Goal: Information Seeking & Learning: Check status

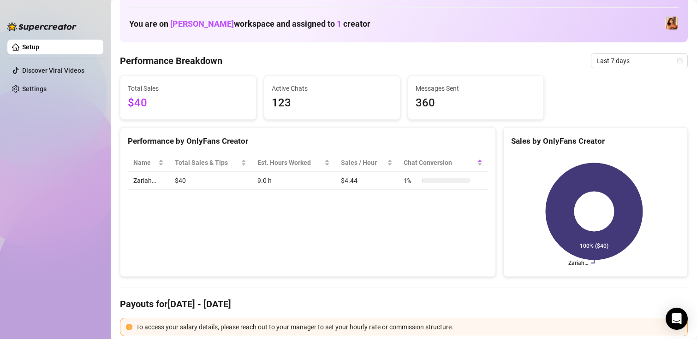
scroll to position [46, 0]
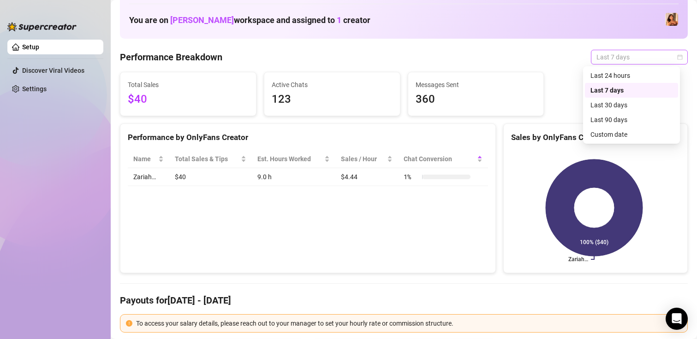
click at [596, 55] on span "Last 7 days" at bounding box center [639, 57] width 86 height 14
click at [607, 77] on div "Last 24 hours" at bounding box center [631, 76] width 82 height 10
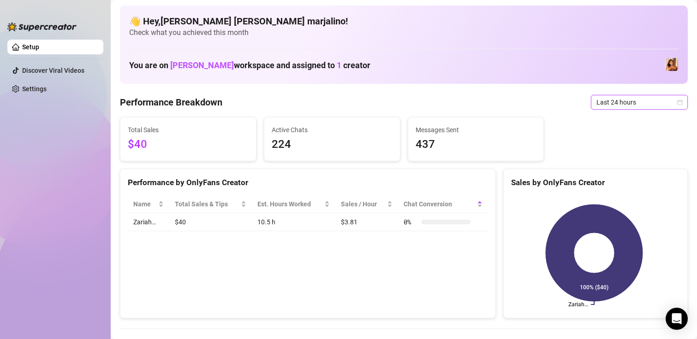
scroll to position [0, 0]
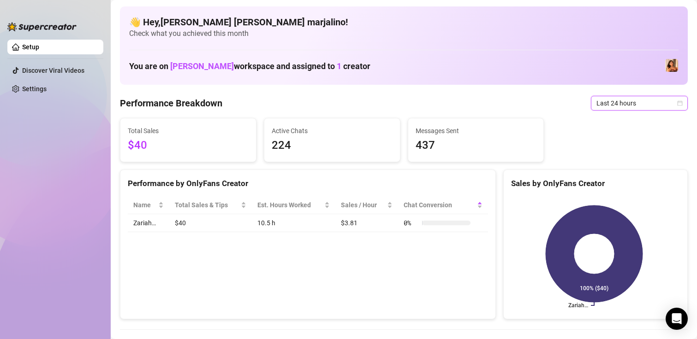
click at [617, 102] on span "Last 24 hours" at bounding box center [639, 103] width 86 height 14
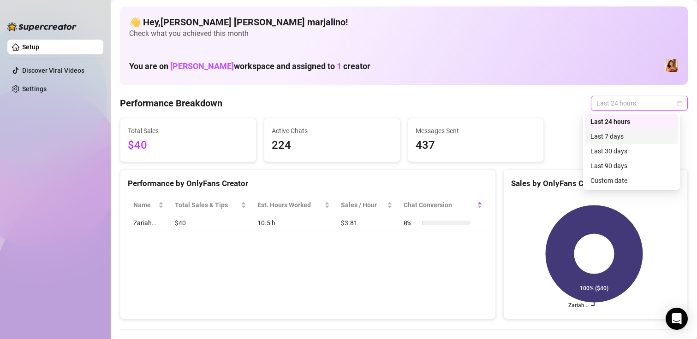
click at [606, 136] on div "Last 7 days" at bounding box center [631, 136] width 82 height 10
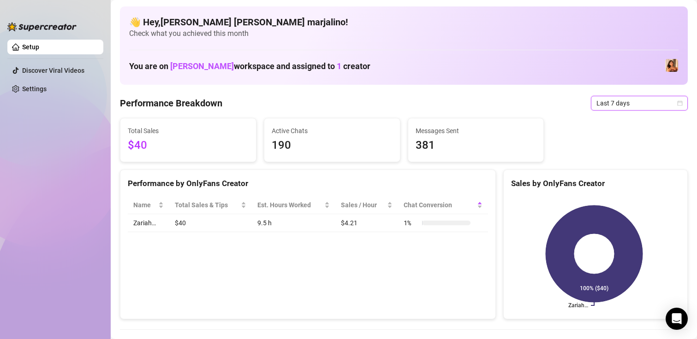
click at [618, 104] on span "Last 7 days" at bounding box center [639, 103] width 86 height 14
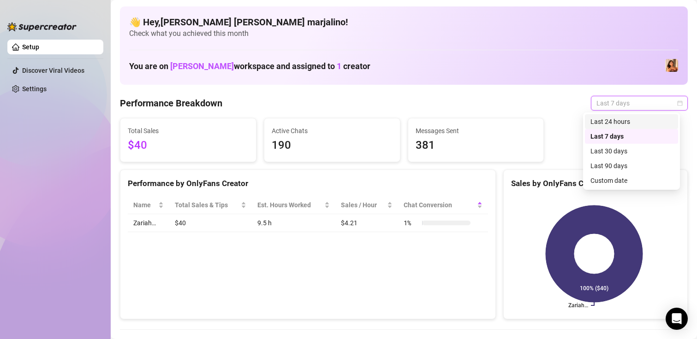
click at [599, 124] on div "Last 24 hours" at bounding box center [631, 122] width 82 height 10
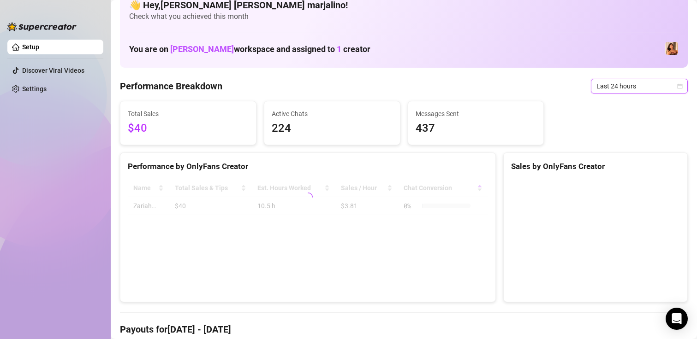
scroll to position [46, 0]
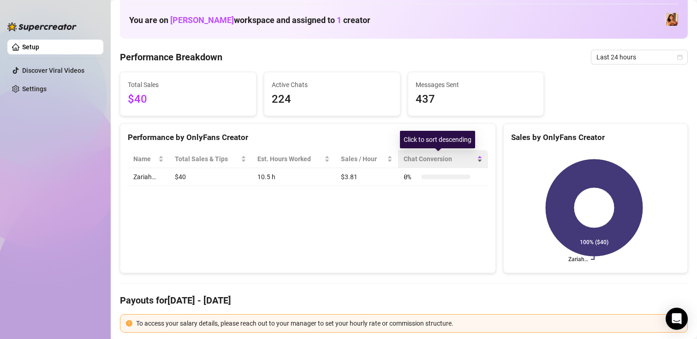
click at [448, 156] on span "Chat Conversion" at bounding box center [438, 159] width 71 height 10
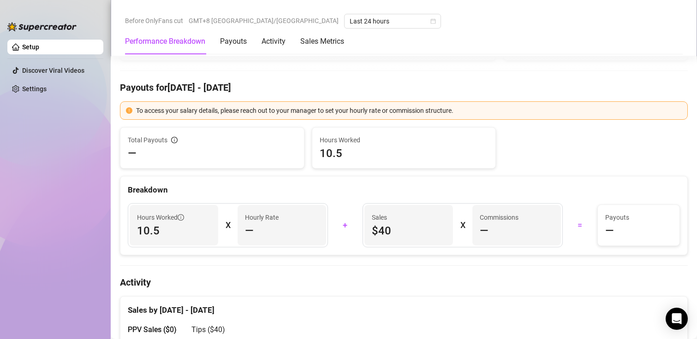
scroll to position [323, 0]
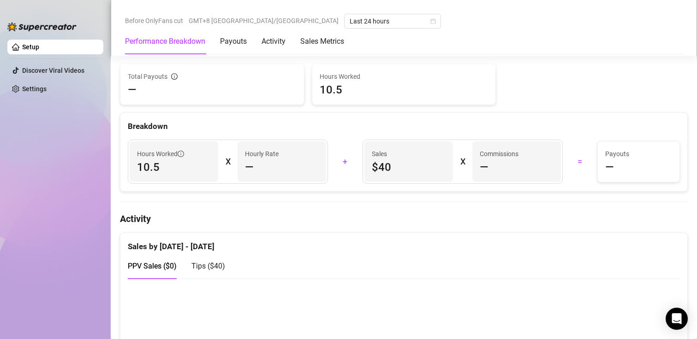
click at [435, 122] on div "Breakdown" at bounding box center [404, 126] width 552 height 12
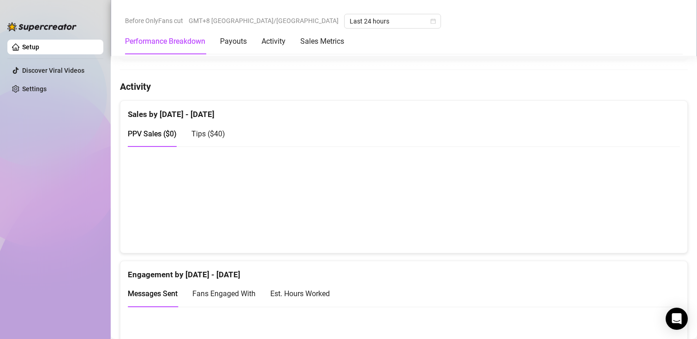
scroll to position [461, 0]
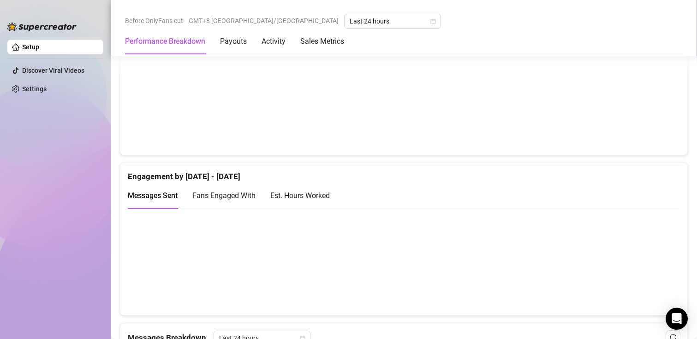
click at [277, 130] on canvas at bounding box center [400, 101] width 544 height 92
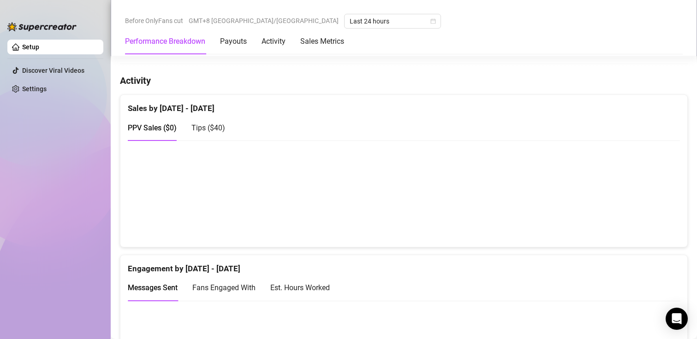
click at [202, 132] on div "Tips ( $40 )" at bounding box center [208, 128] width 34 height 12
click at [138, 126] on span "PPV Sales ( $0 )" at bounding box center [152, 128] width 49 height 9
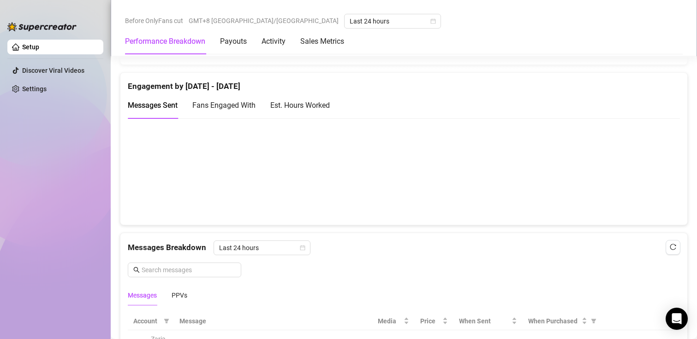
scroll to position [646, 0]
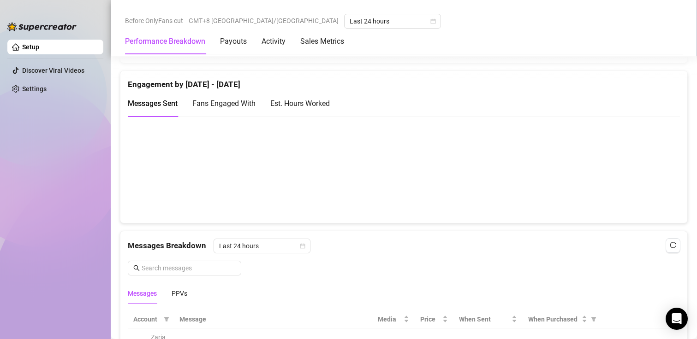
click at [222, 96] on div "Fans Engaged With" at bounding box center [223, 103] width 63 height 26
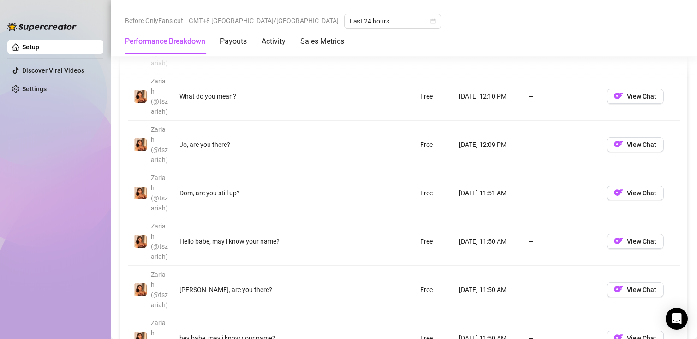
scroll to position [968, 0]
